Goal: Navigation & Orientation: Find specific page/section

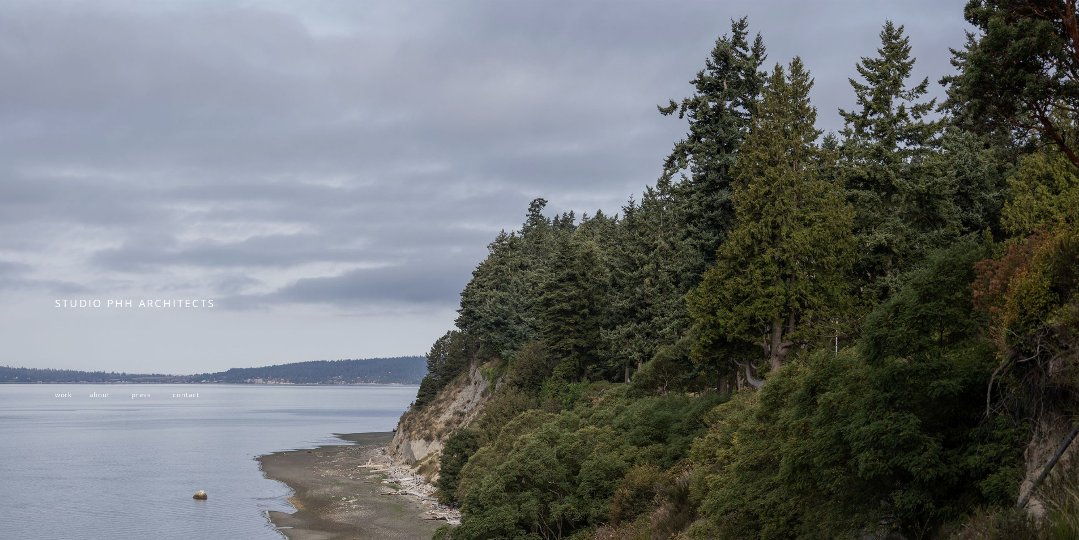
click at [98, 398] on span "about" at bounding box center [99, 394] width 20 height 9
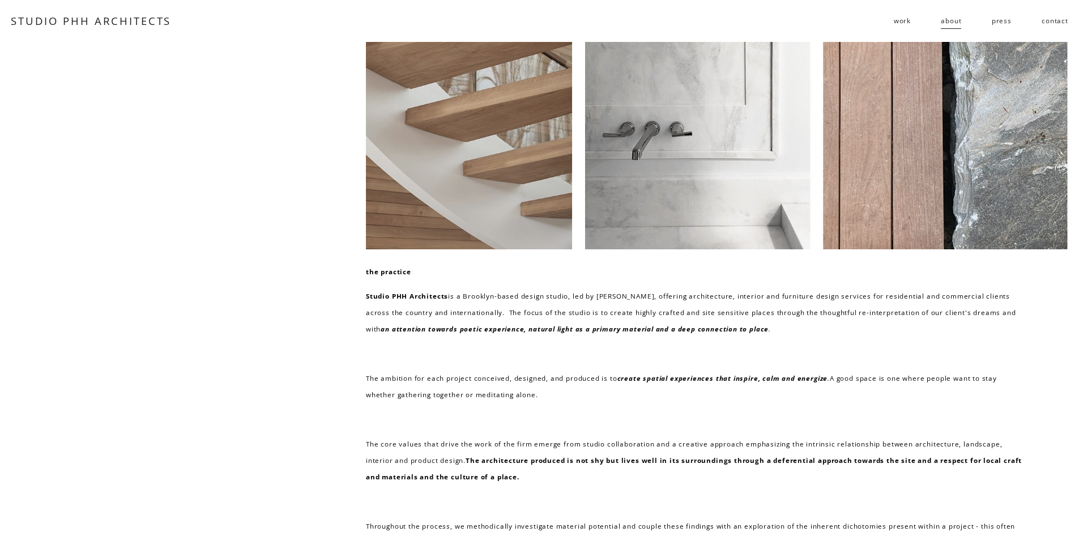
click at [1000, 23] on link "press" at bounding box center [1001, 21] width 20 height 18
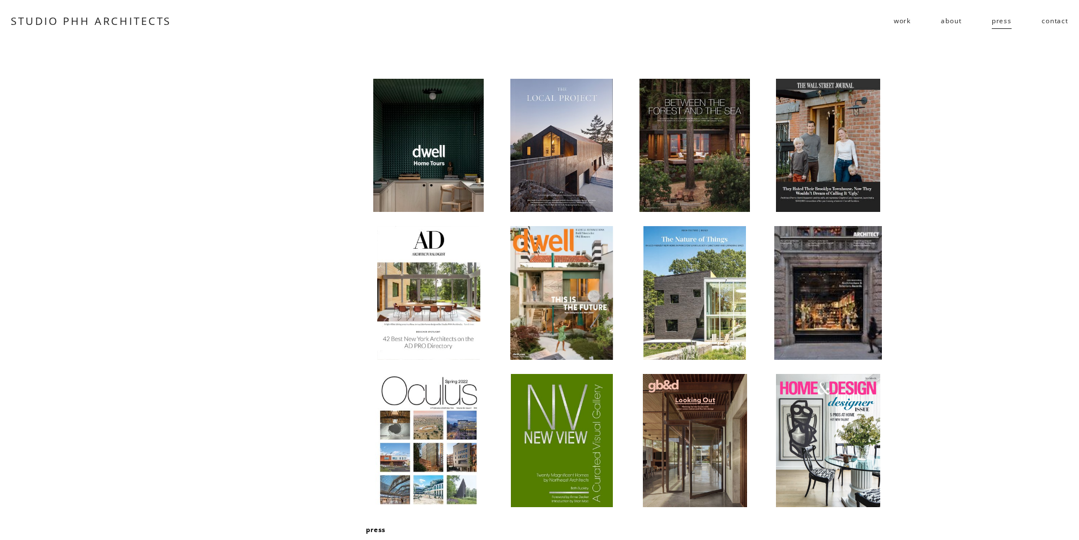
drag, startPoint x: 906, startPoint y: 24, endPoint x: 908, endPoint y: 35, distance: 10.3
click at [906, 24] on span "work" at bounding box center [901, 20] width 17 height 16
click at [0, 0] on span "residential" at bounding box center [0, 0] width 0 height 0
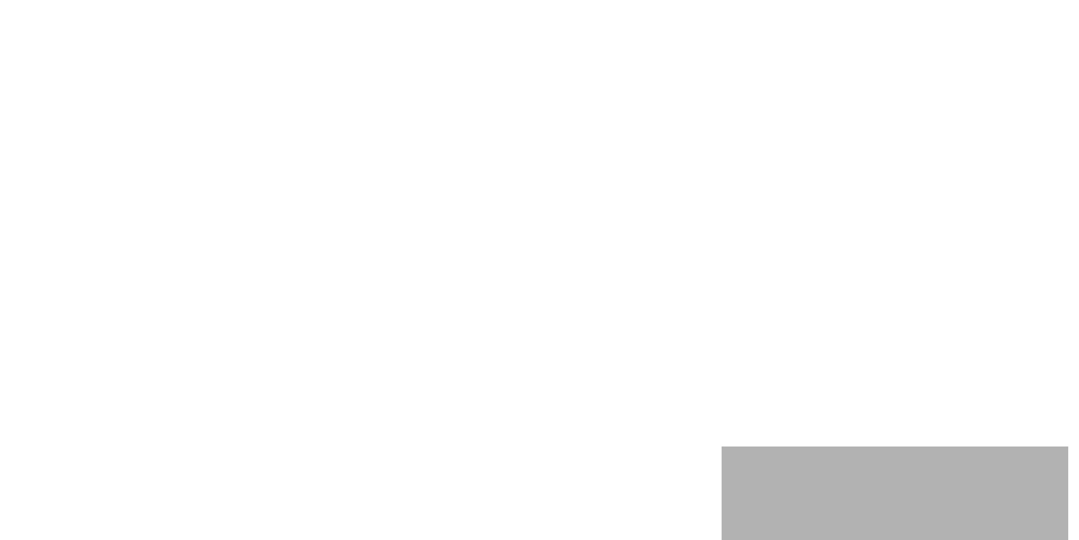
scroll to position [2491, 0]
